Goal: Book appointment/travel/reservation

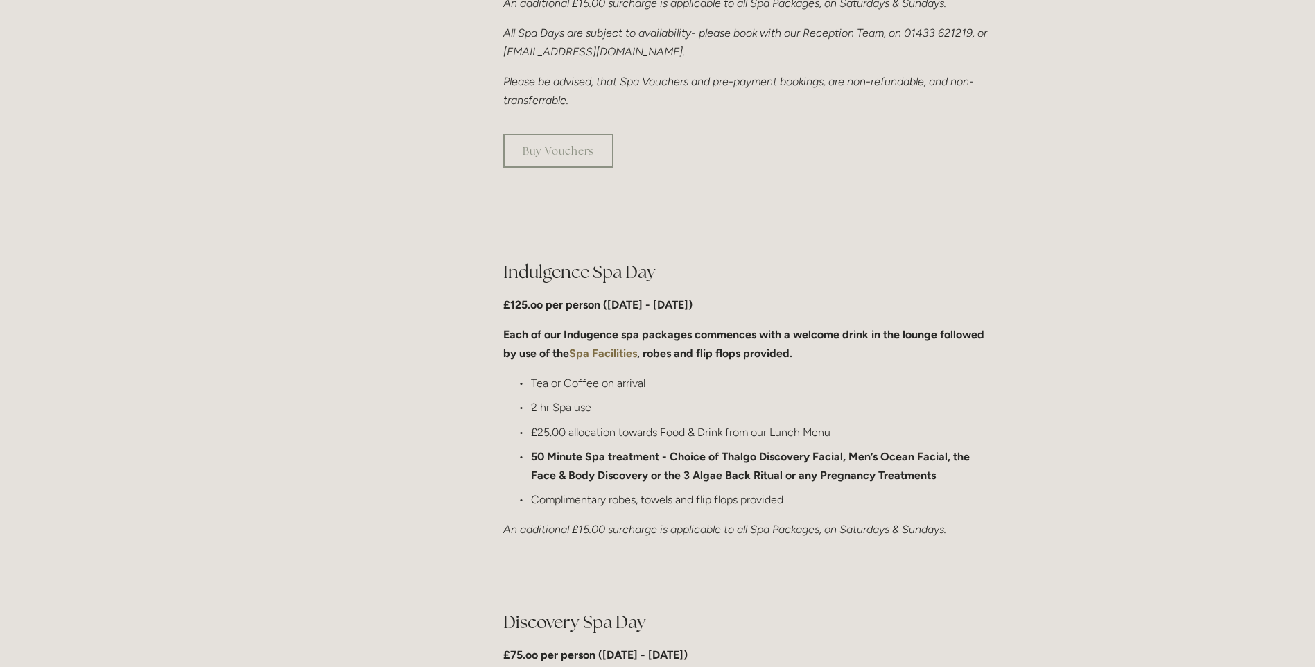
scroll to position [208, 0]
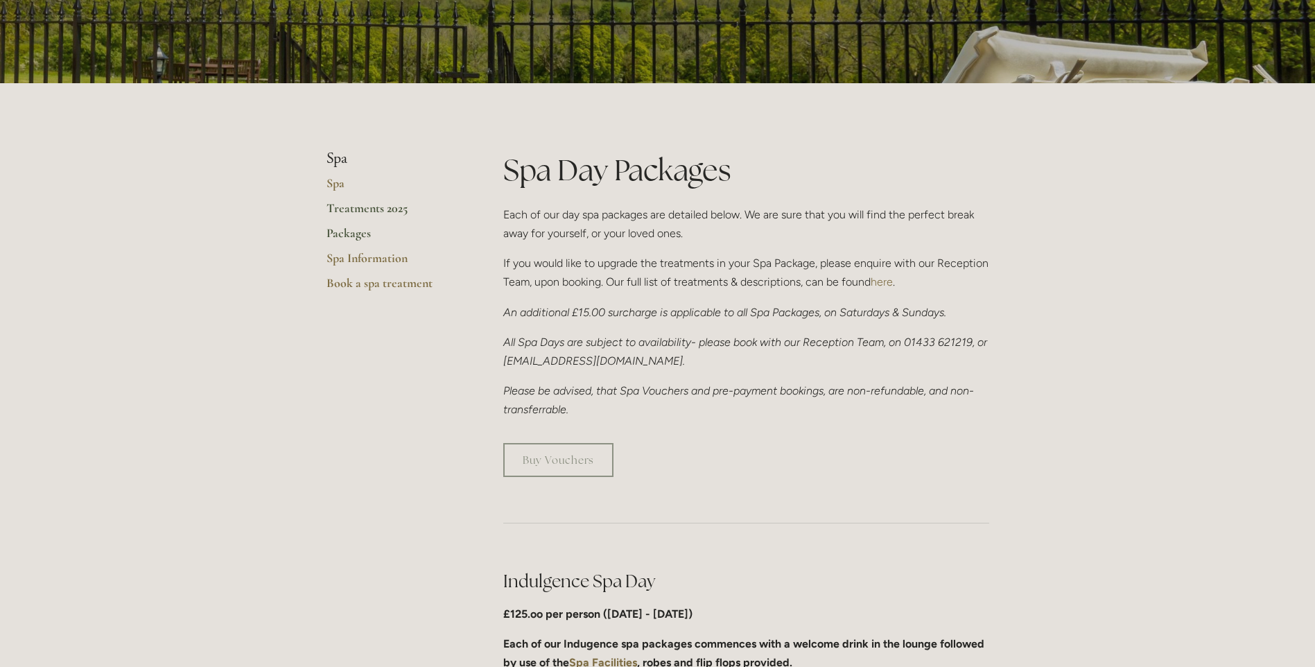
click at [369, 211] on link "Treatments 2025" at bounding box center [392, 212] width 132 height 25
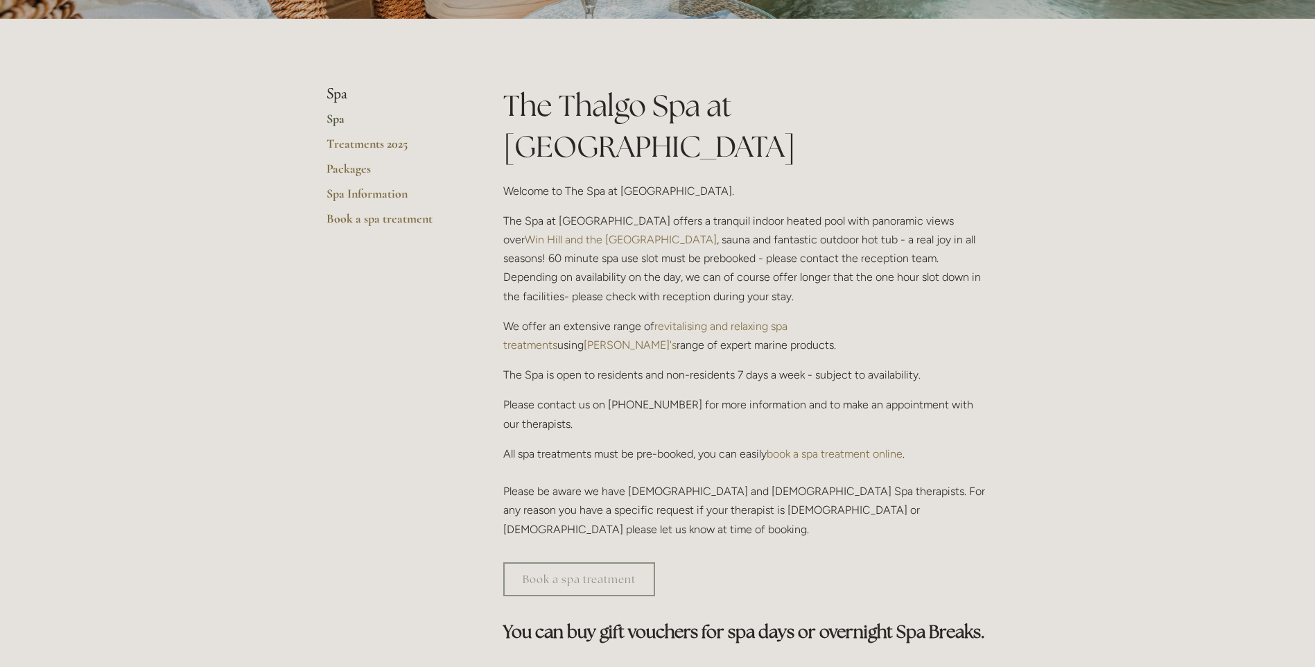
scroll to position [69, 0]
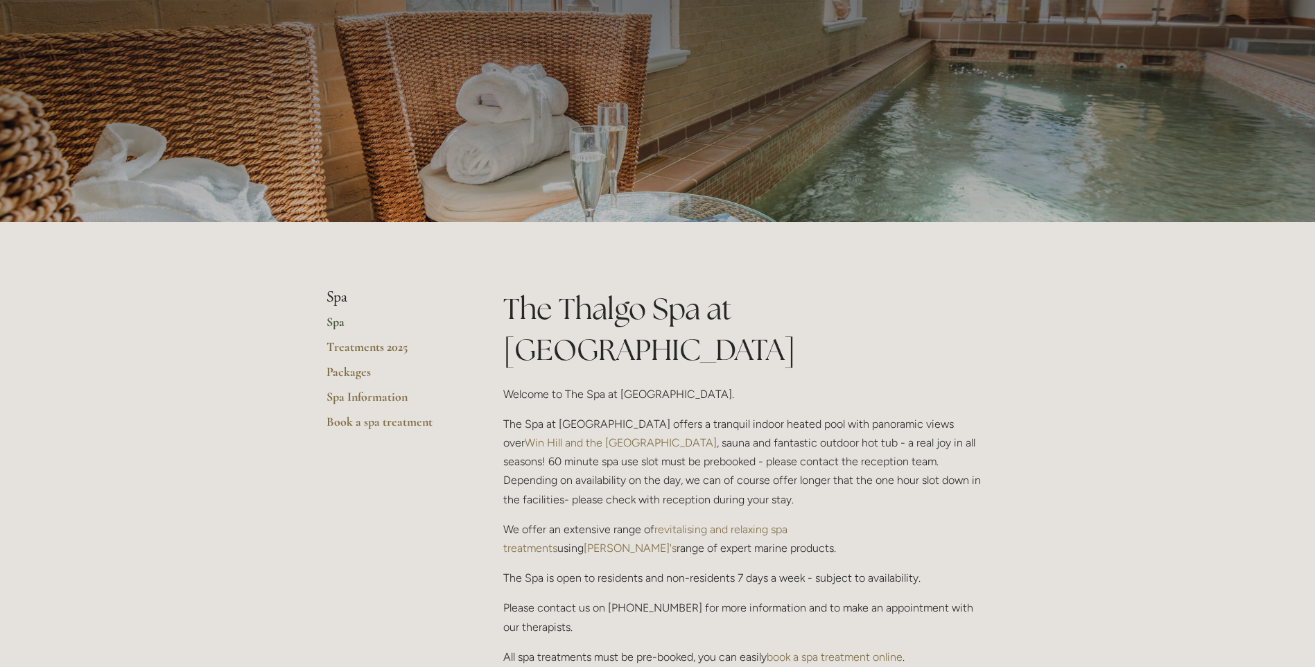
click at [329, 321] on link "Spa" at bounding box center [392, 326] width 132 height 25
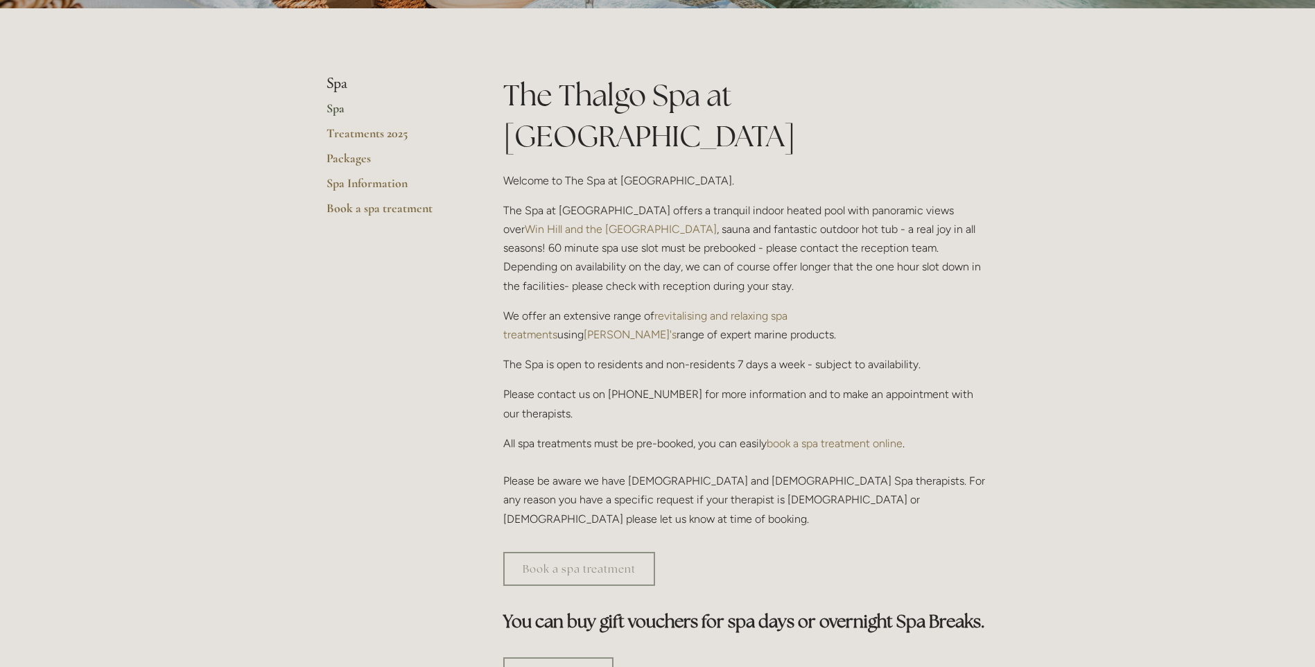
scroll to position [277, 0]
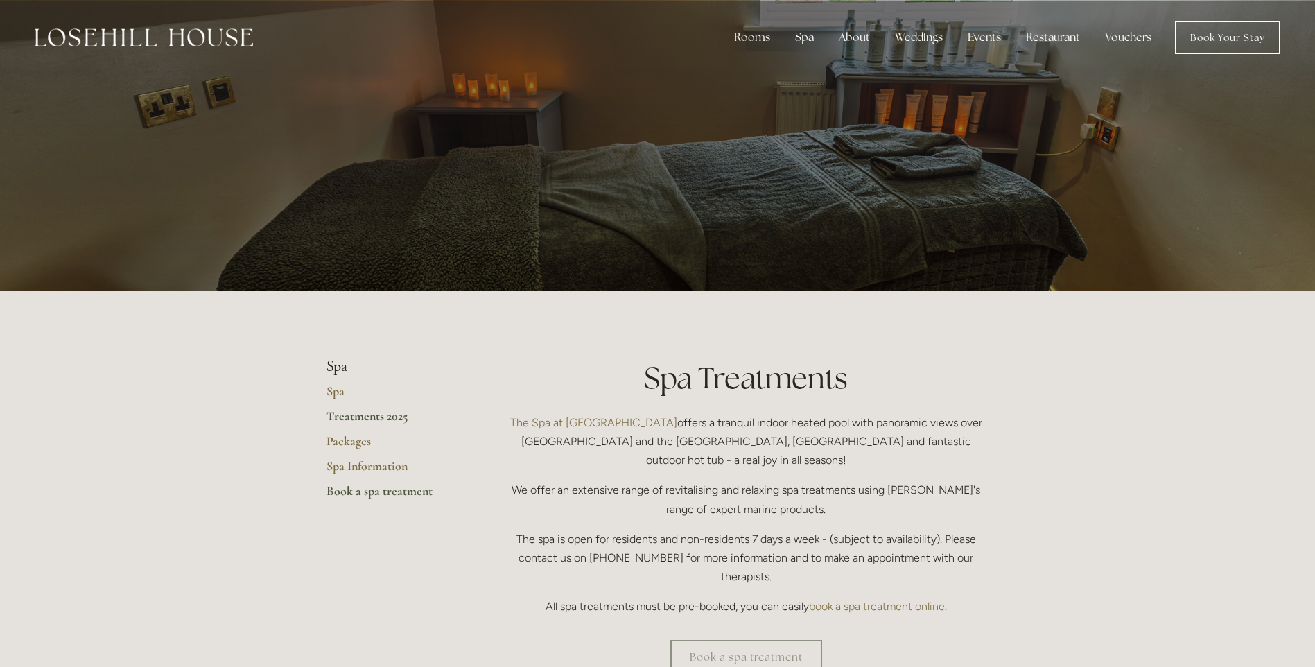
click at [385, 489] on link "Book a spa treatment" at bounding box center [392, 495] width 132 height 25
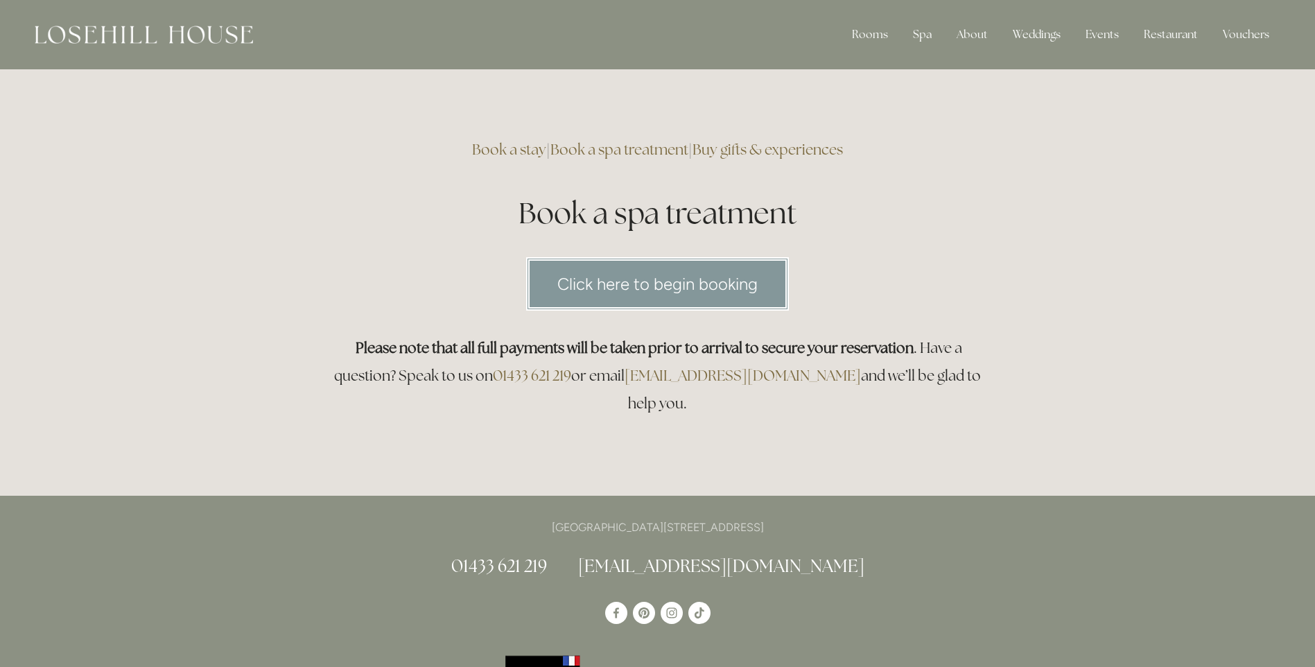
click at [706, 282] on link "Click here to begin booking" at bounding box center [657, 283] width 263 height 53
click at [527, 148] on link "Book a stay" at bounding box center [509, 149] width 74 height 19
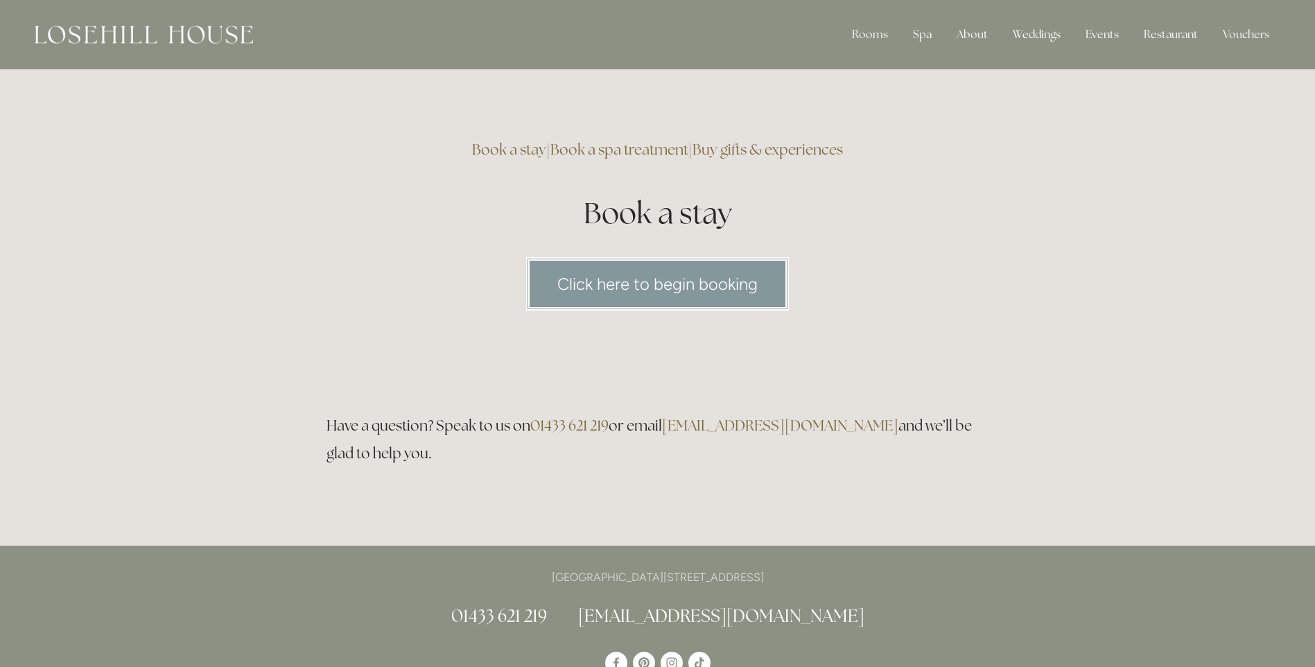
click at [604, 150] on link "Book a spa treatment" at bounding box center [619, 149] width 138 height 19
